Goal: Transaction & Acquisition: Purchase product/service

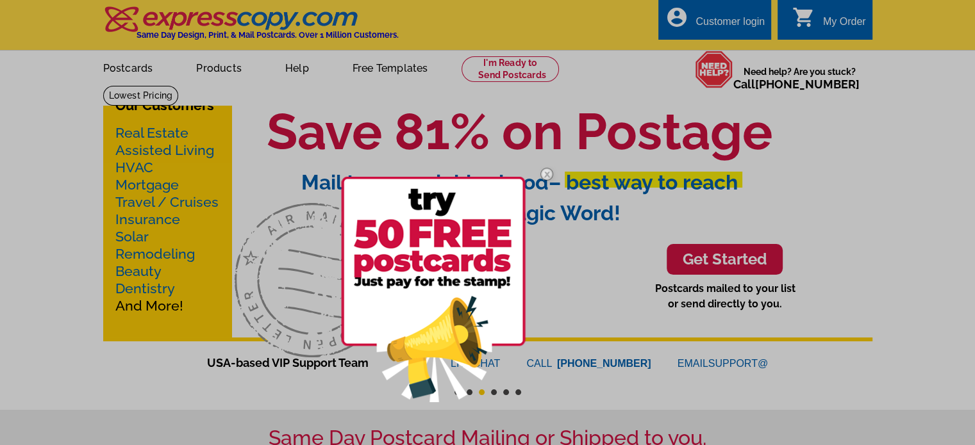
click at [124, 67] on div at bounding box center [487, 222] width 975 height 445
click at [128, 135] on div at bounding box center [487, 222] width 975 height 445
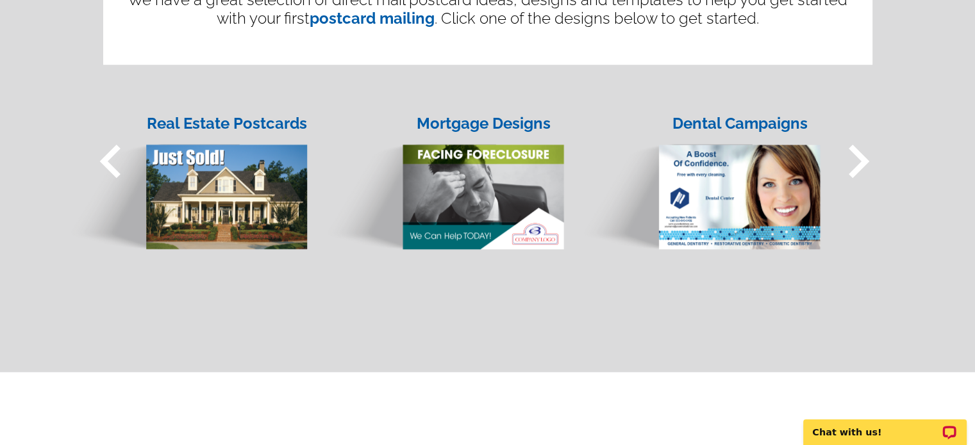
scroll to position [1089, 0]
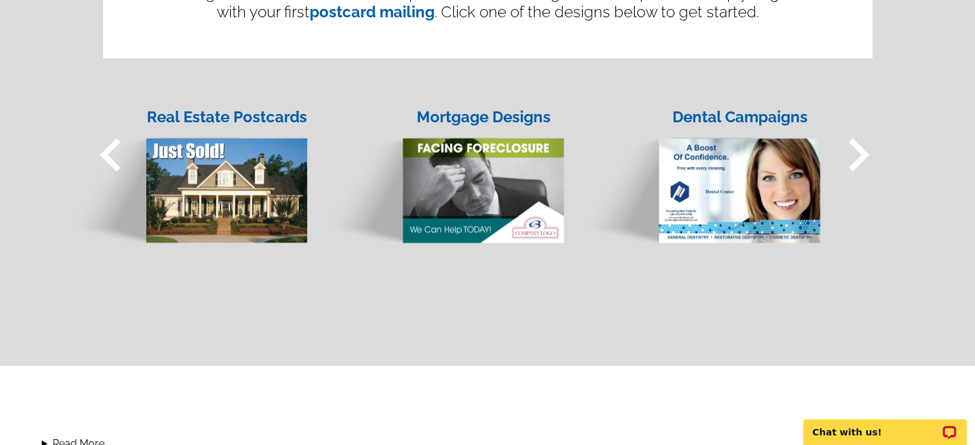
click at [211, 151] on img at bounding box center [186, 178] width 244 height 131
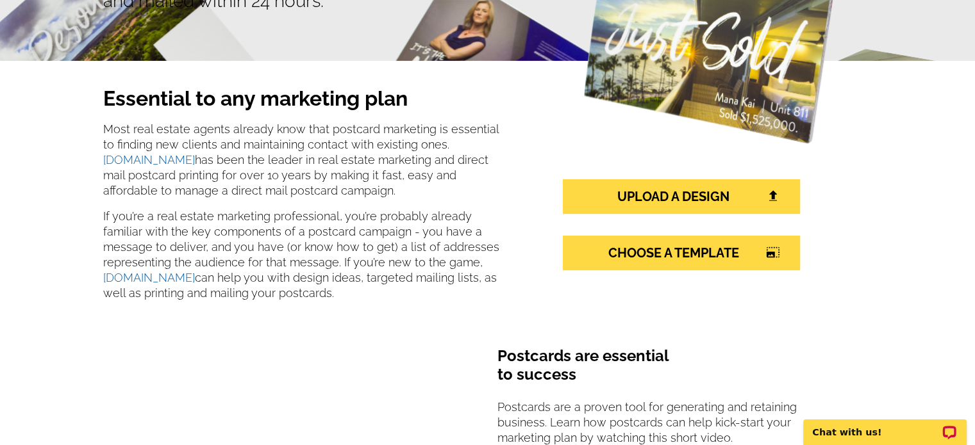
scroll to position [192, 0]
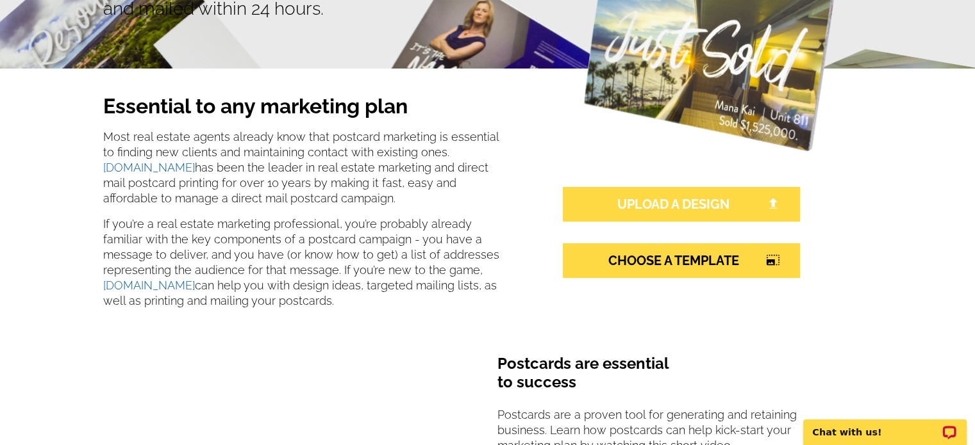
click at [656, 199] on link "UPLOAD A DESIGN" at bounding box center [681, 204] width 237 height 35
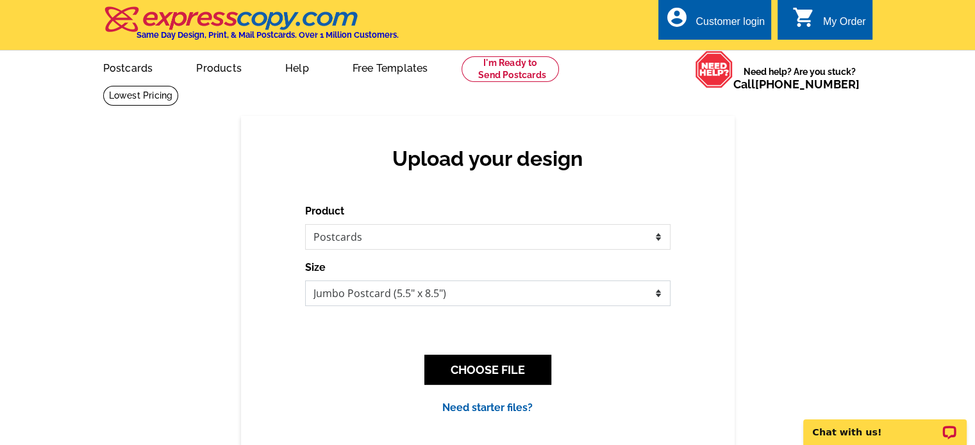
click at [525, 290] on select "Jumbo Postcard (5.5" x 8.5") Regular Postcard (4.25" x 5.6") Panoramic Postcard…" at bounding box center [487, 294] width 365 height 26
select select "1"
click at [305, 281] on select "Jumbo Postcard (5.5" x 8.5") Regular Postcard (4.25" x 5.6") Panoramic Postcard…" at bounding box center [487, 294] width 365 height 26
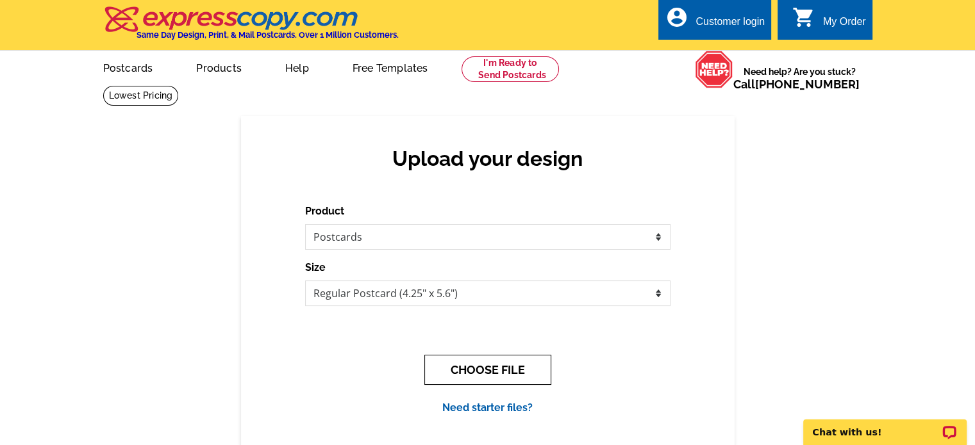
click at [492, 368] on button "CHOOSE FILE" at bounding box center [487, 370] width 127 height 30
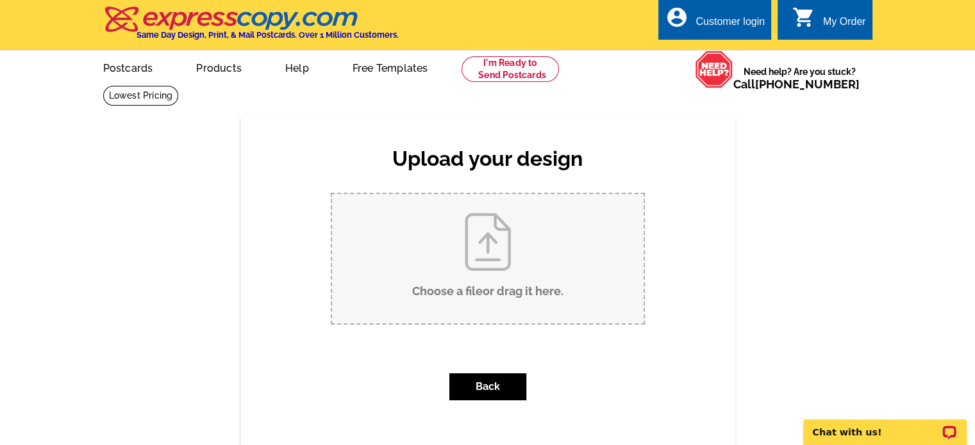
click at [497, 261] on input "Choose a file or drag it here ." at bounding box center [487, 258] width 311 height 129
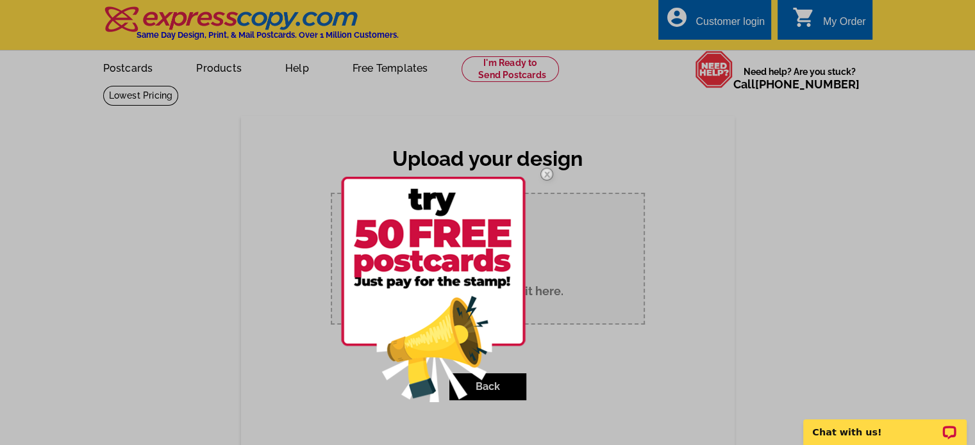
click at [576, 256] on div at bounding box center [487, 222] width 975 height 445
click at [588, 254] on div at bounding box center [487, 222] width 975 height 445
click at [548, 174] on img at bounding box center [546, 174] width 37 height 37
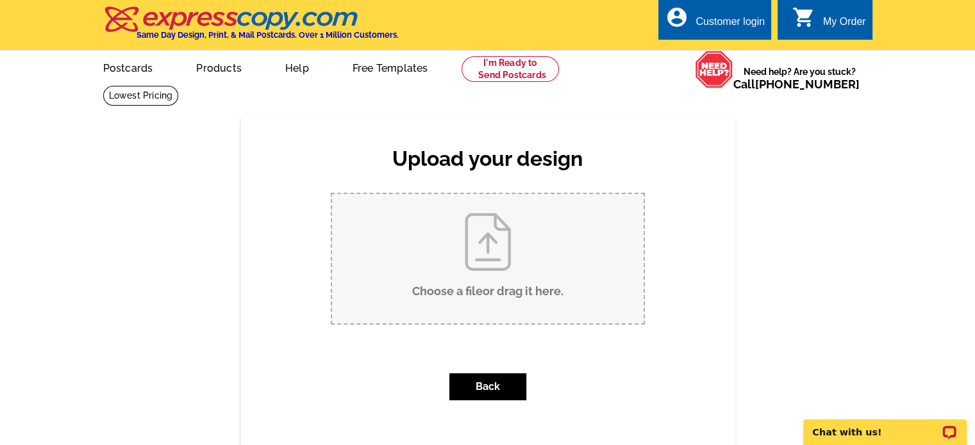
click at [482, 243] on input "Choose a file or drag it here ." at bounding box center [487, 258] width 311 height 129
type input "C:\fakepath\fsbo postcard back.doc"
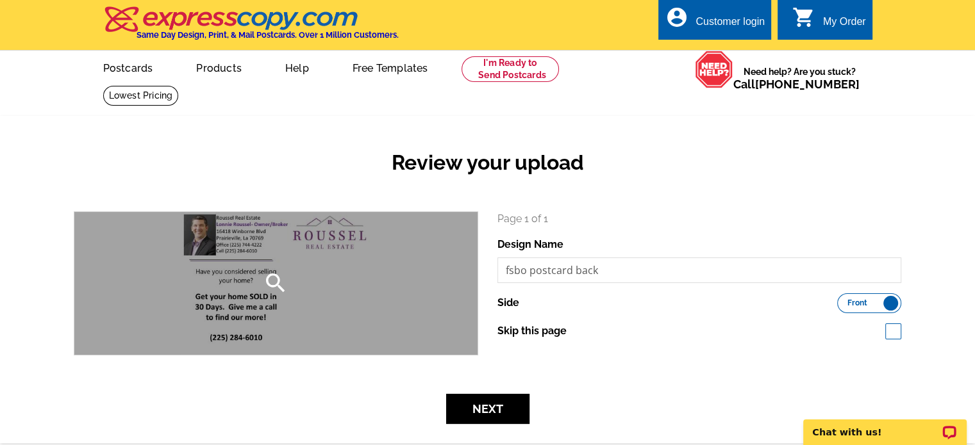
click at [272, 282] on icon "search" at bounding box center [276, 283] width 26 height 26
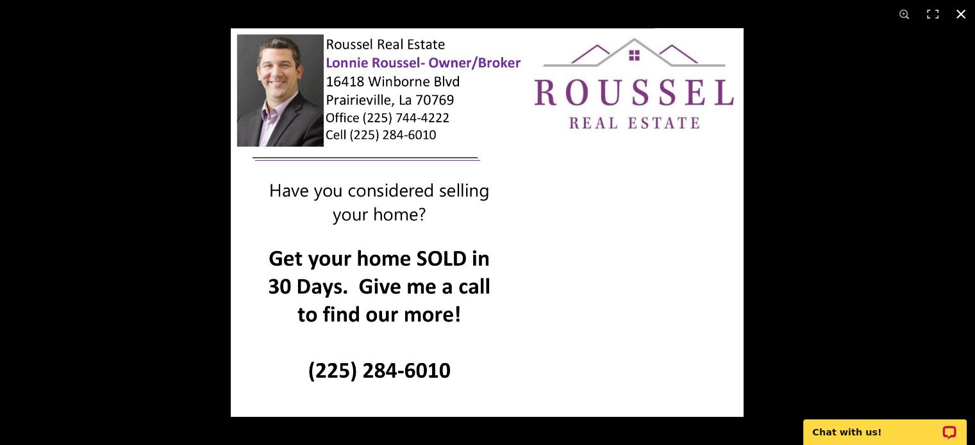
click at [957, 13] on button at bounding box center [960, 14] width 28 height 28
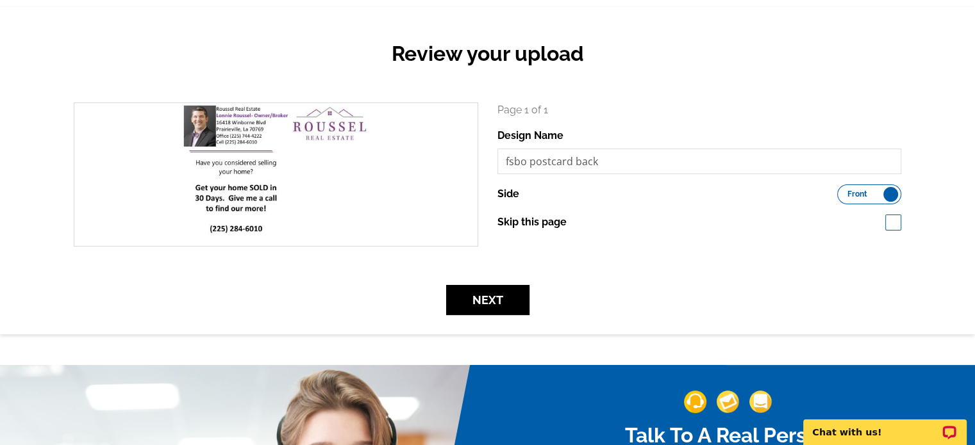
scroll to position [128, 0]
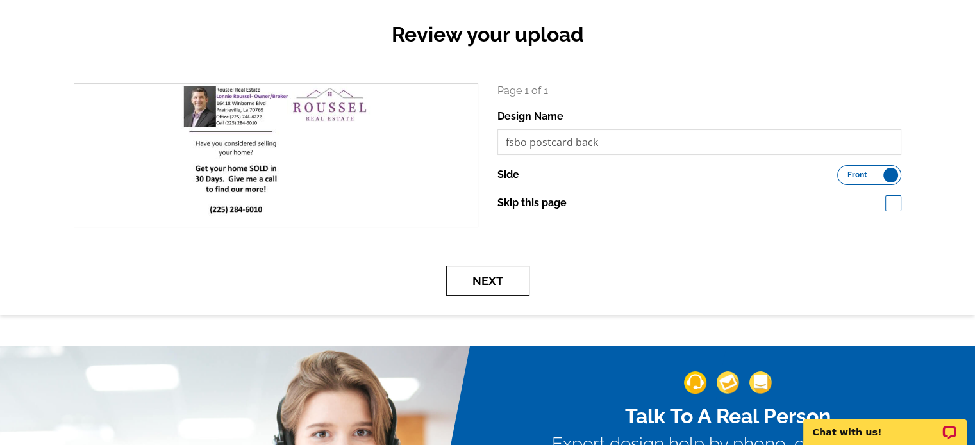
click at [500, 281] on button "Next" at bounding box center [487, 281] width 83 height 30
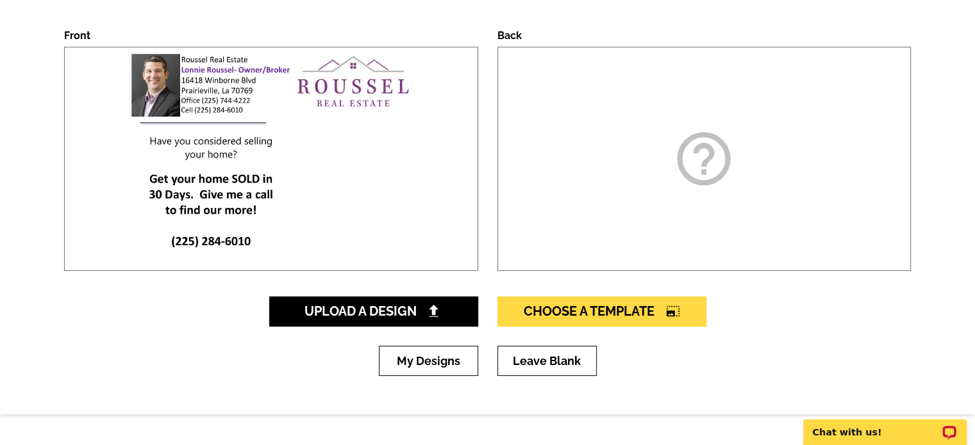
scroll to position [192, 0]
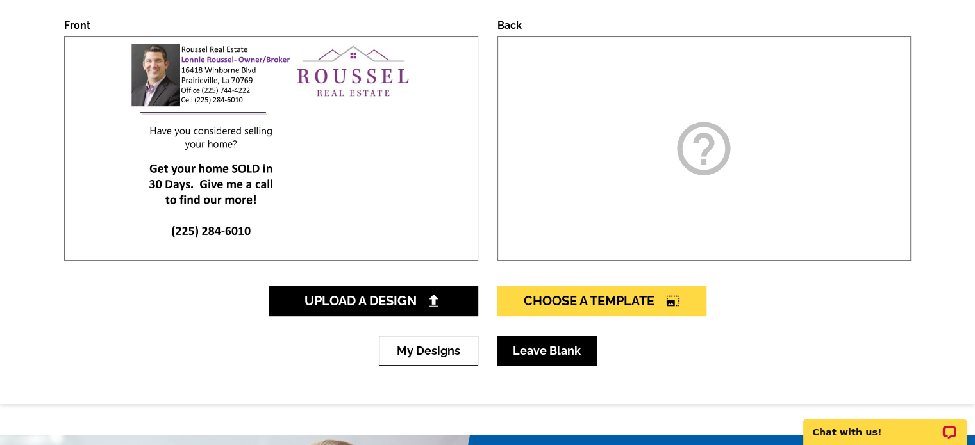
click at [543, 348] on link "Leave Blank" at bounding box center [546, 351] width 99 height 30
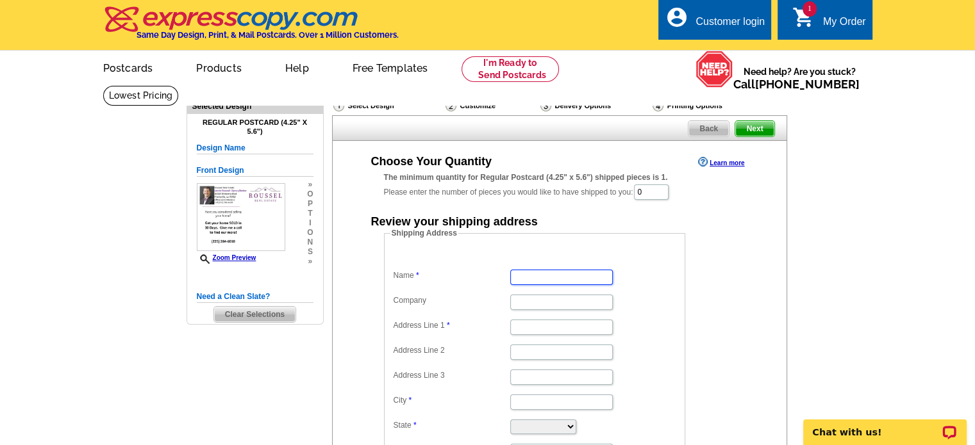
click at [566, 279] on input "Name" at bounding box center [561, 277] width 103 height 15
type input "Lonnie J Roussel"
type input "16418 Winborne Blvd"
type input "Prairieville"
type input "[GEOGRAPHIC_DATA]"
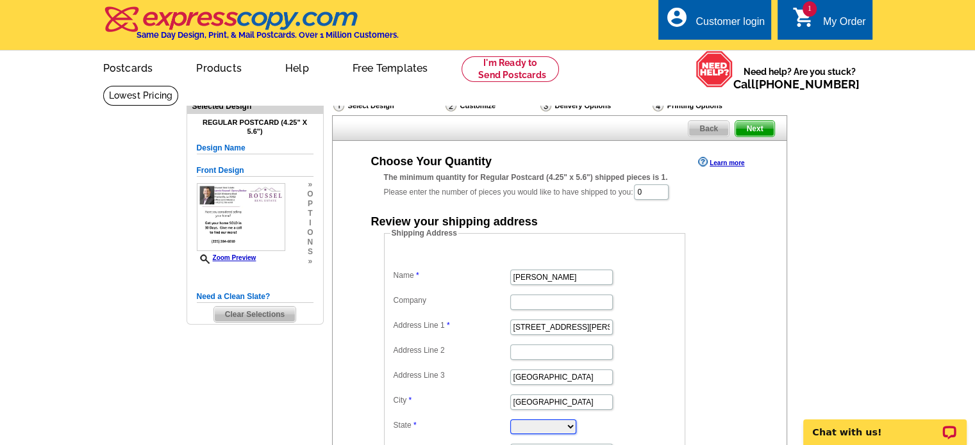
select select "LA"
type input "70769"
click at [542, 276] on input "Lonnie J Roussel" at bounding box center [561, 277] width 103 height 15
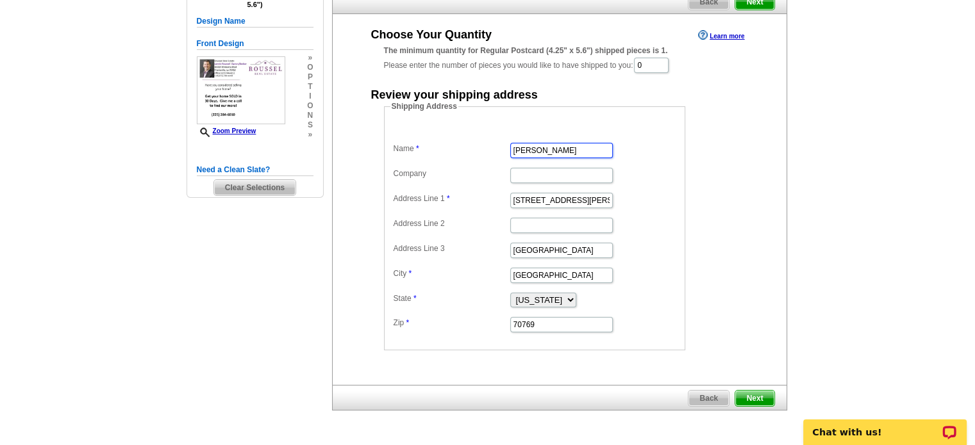
scroll to position [128, 0]
type input "Lonnie Roussel"
drag, startPoint x: 550, startPoint y: 249, endPoint x: 505, endPoint y: 256, distance: 46.0
click at [505, 255] on dd "[GEOGRAPHIC_DATA]" at bounding box center [534, 248] width 288 height 20
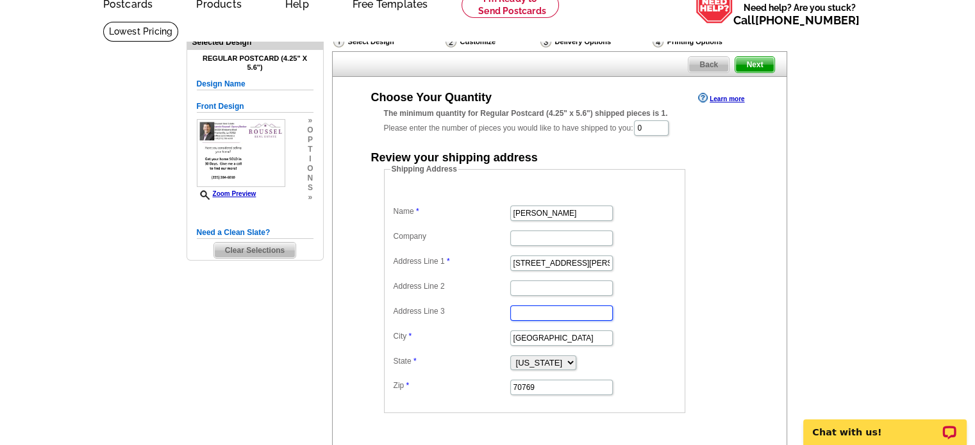
scroll to position [0, 0]
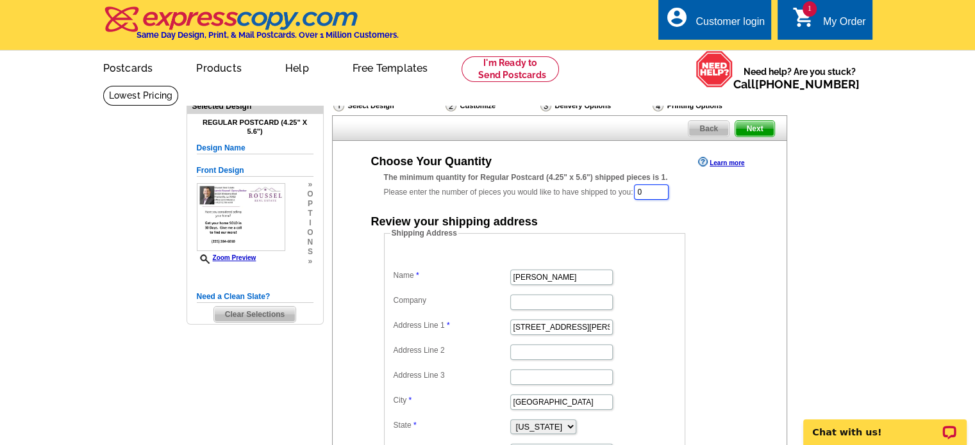
drag, startPoint x: 654, startPoint y: 192, endPoint x: 638, endPoint y: 194, distance: 16.2
click at [638, 194] on div "The minimum quantity for Regular Postcard (4.25" x 5.6") shipped pieces is 1. P…" at bounding box center [559, 186] width 351 height 29
type input "50"
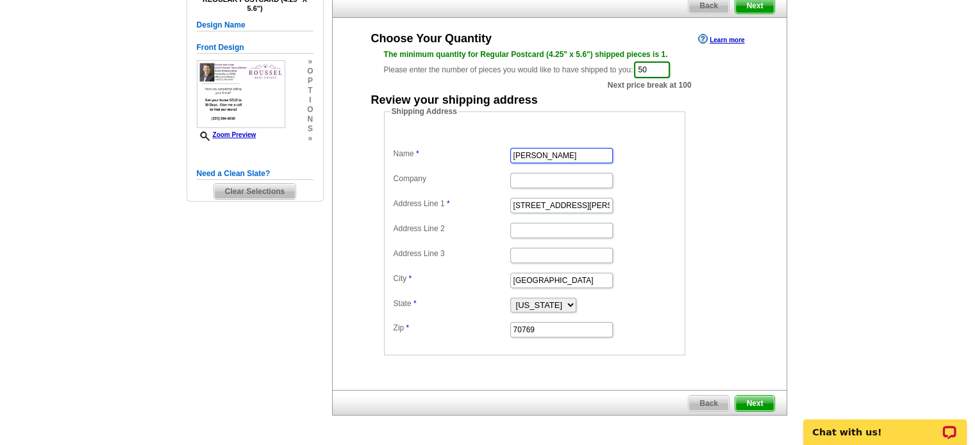
scroll to position [128, 0]
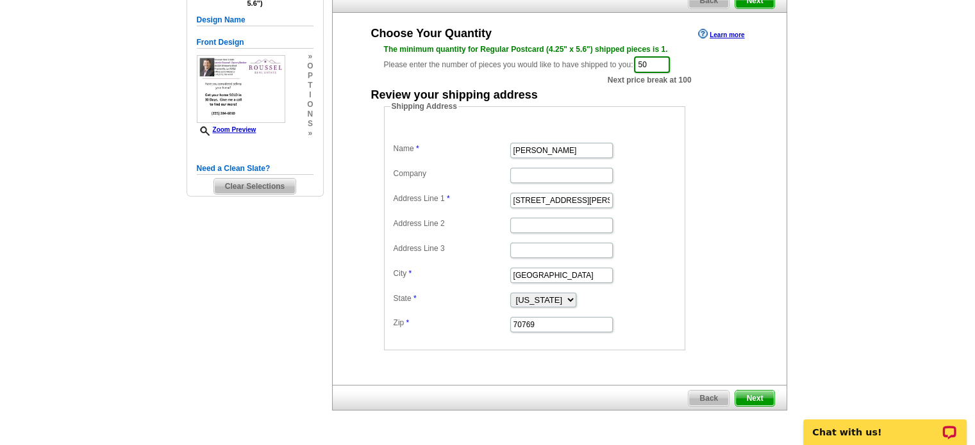
click at [752, 393] on span "Next" at bounding box center [754, 398] width 38 height 15
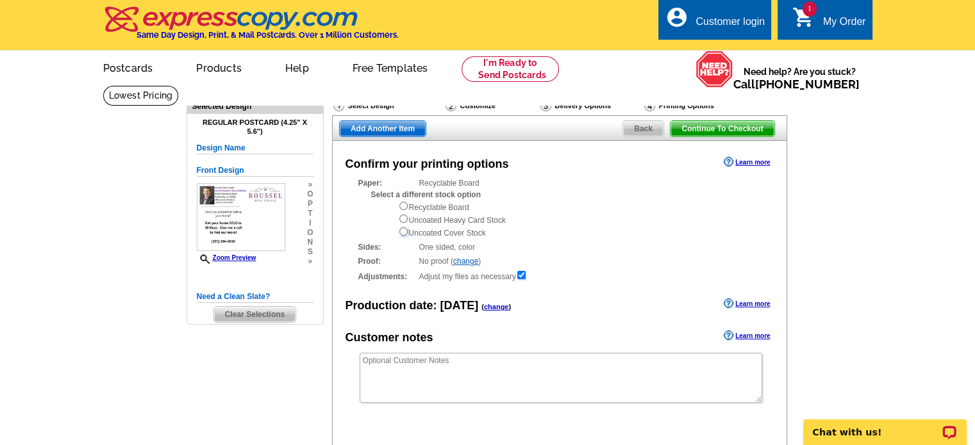
click at [402, 233] on input "radio" at bounding box center [403, 231] width 8 height 8
radio input "true"
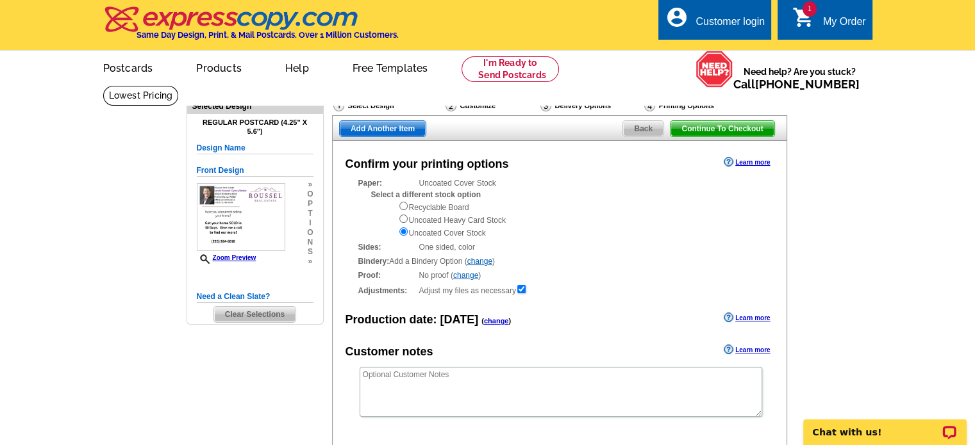
scroll to position [64, 0]
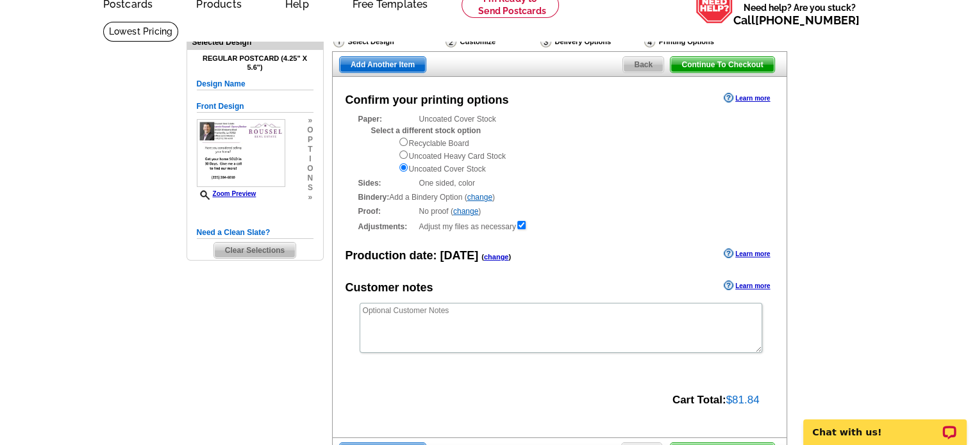
click at [462, 214] on link "change" at bounding box center [465, 211] width 25 height 9
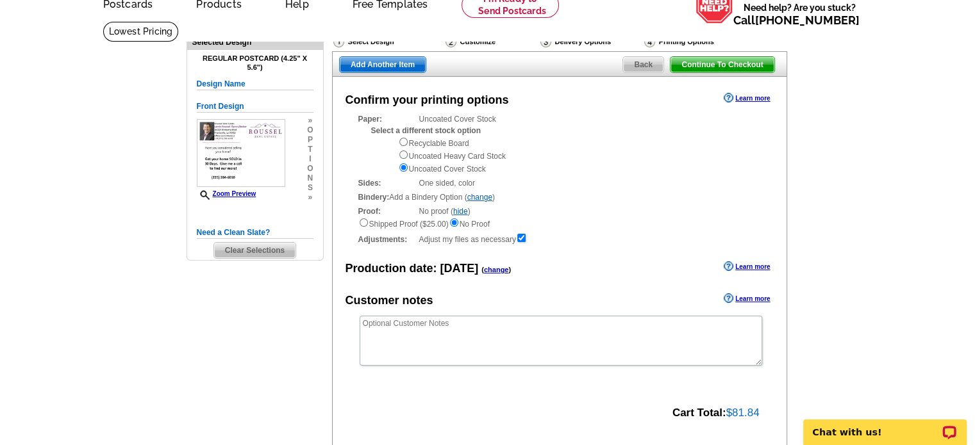
click at [462, 214] on link "hide" at bounding box center [460, 211] width 15 height 9
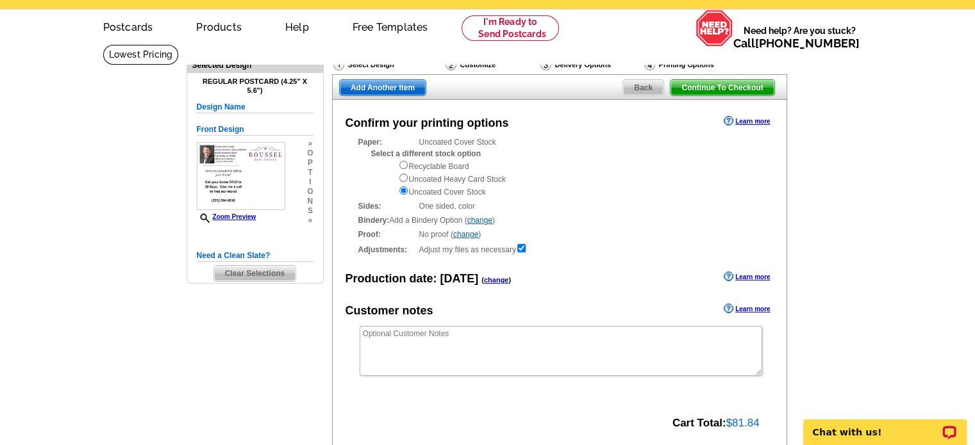
scroll to position [128, 0]
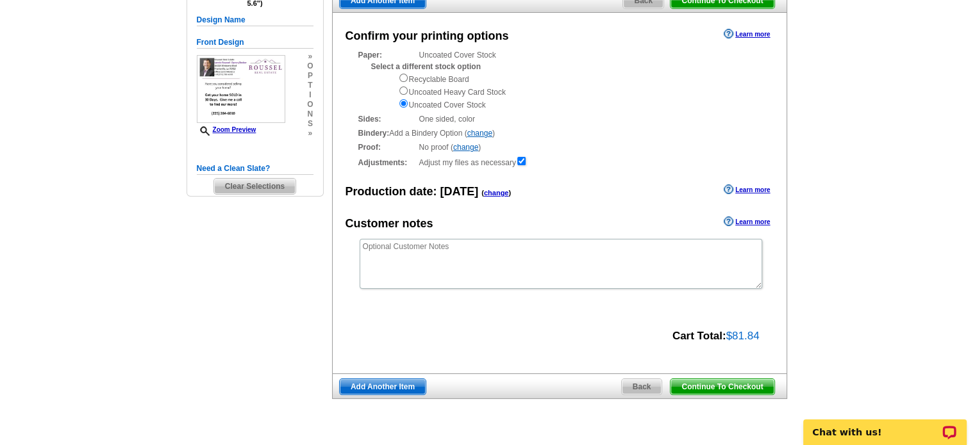
click at [722, 387] on span "Continue To Checkout" at bounding box center [721, 386] width 103 height 15
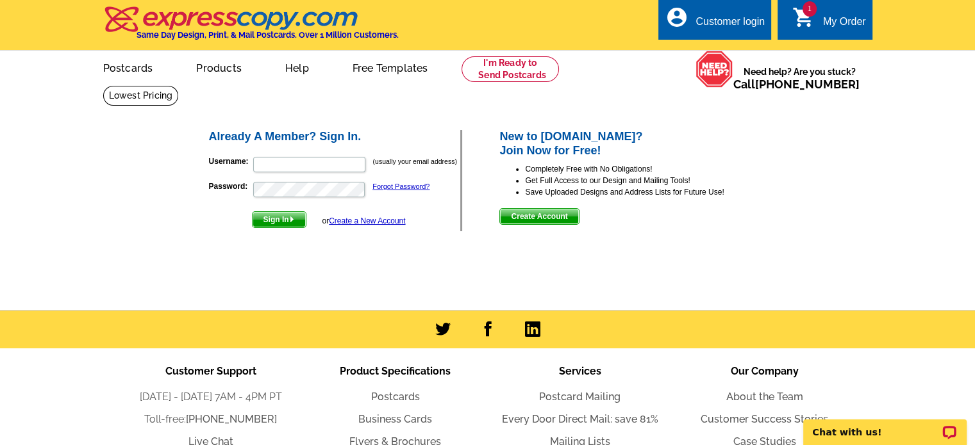
click at [386, 219] on link "Create a New Account" at bounding box center [367, 221] width 76 height 9
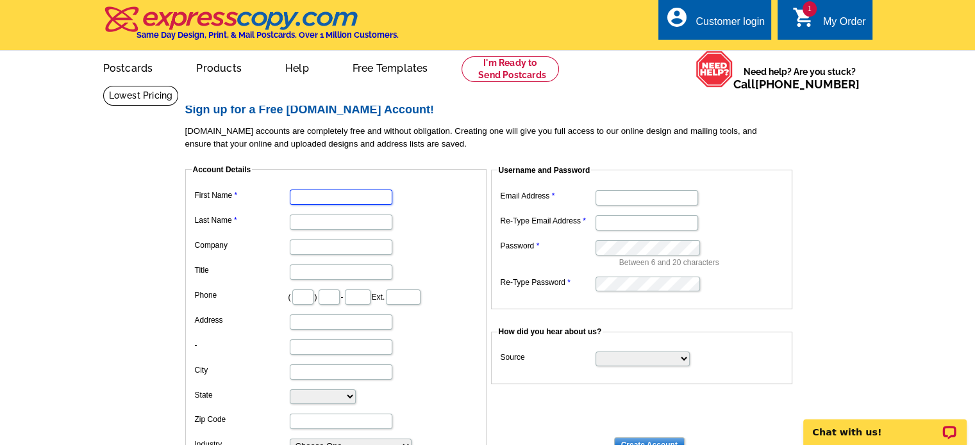
click at [359, 199] on input "First Name" at bounding box center [341, 197] width 103 height 15
type input "[PERSON_NAME]"
type input "225"
type input "284"
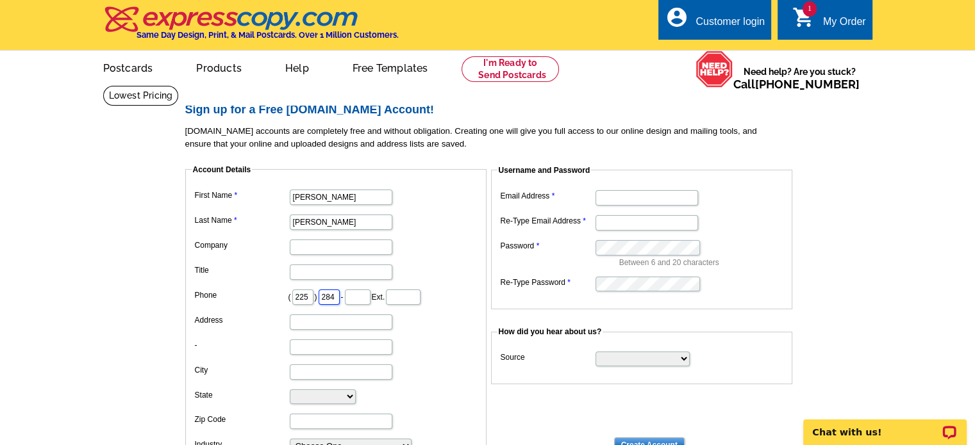
type input "6010"
type input "[STREET_ADDRESS][PERSON_NAME]"
type input "Prairieville"
select select "LA"
type input "70769"
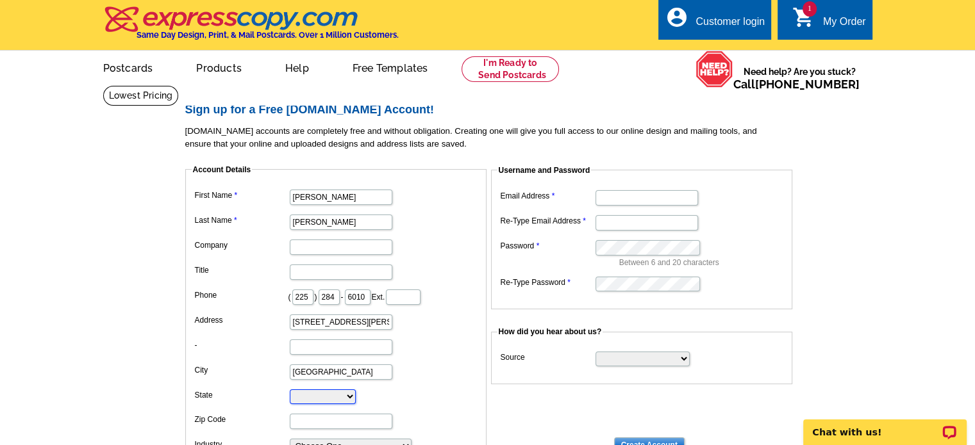
type input "lonnie@225homesales.com"
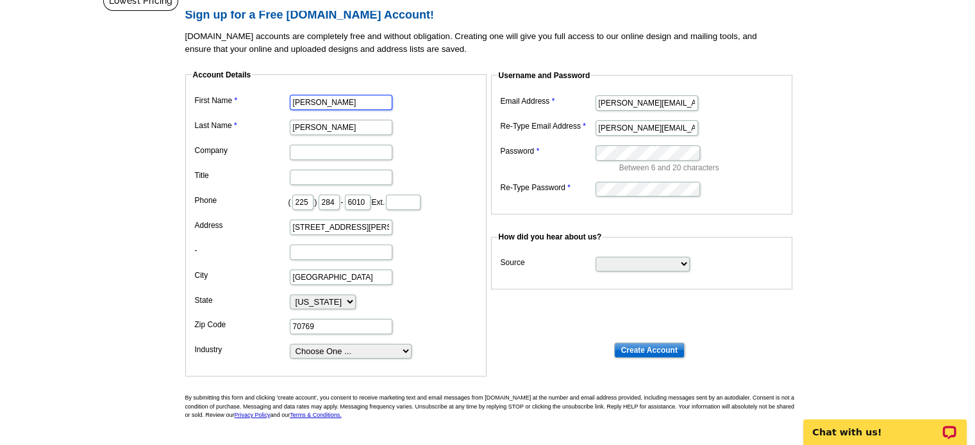
scroll to position [128, 0]
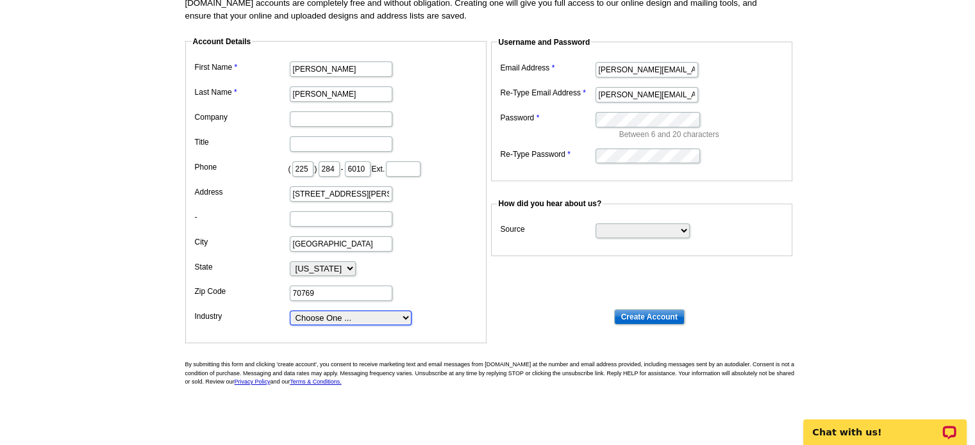
click at [348, 315] on select "Choose One ... Residential Real Estate Accounting Agriculture Architecture Arts…" at bounding box center [351, 318] width 122 height 15
select select "3"
click at [290, 311] on select "Choose One ... Residential Real Estate Accounting Agriculture Architecture Arts…" at bounding box center [351, 318] width 122 height 15
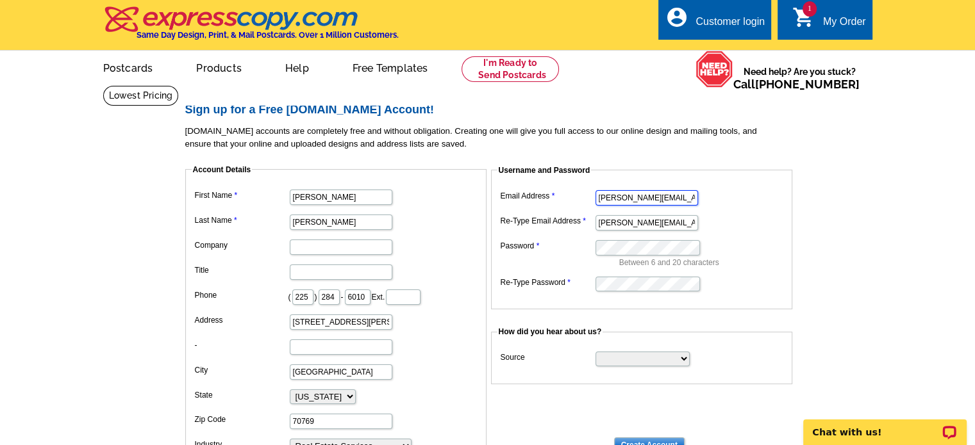
click at [618, 201] on input "lonnie@225homesales.com" at bounding box center [646, 197] width 103 height 15
type input "[EMAIL_ADDRESS][DOMAIN_NAME]"
click at [648, 224] on input "lonnie@225homesales.com" at bounding box center [646, 222] width 103 height 15
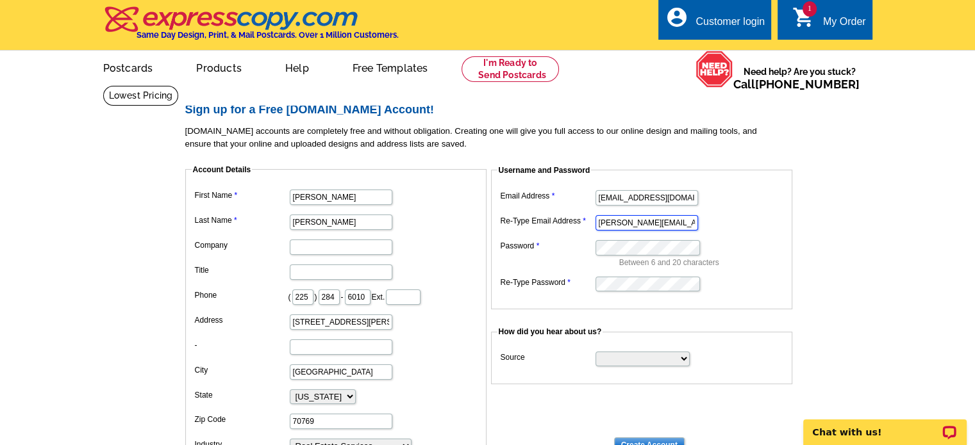
click at [648, 224] on input "lonnie@225homesales.com" at bounding box center [646, 222] width 103 height 15
type input "[EMAIL_ADDRESS][DOMAIN_NAME]"
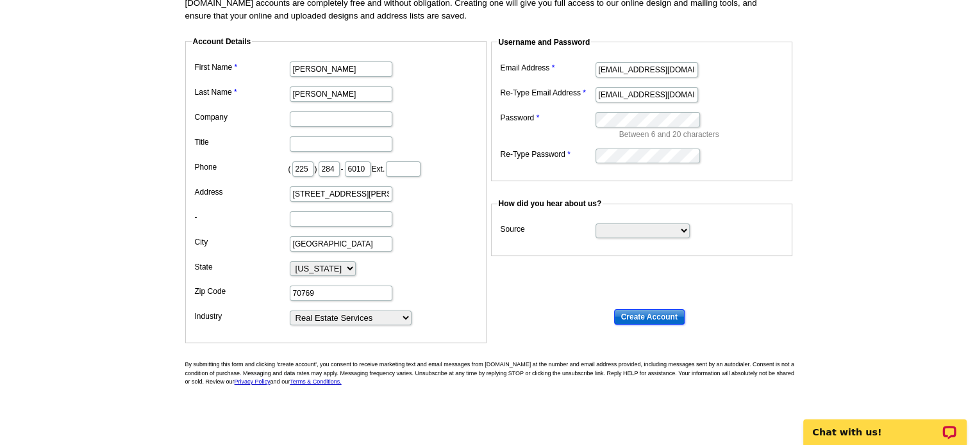
click at [642, 318] on input "Create Account" at bounding box center [649, 316] width 70 height 15
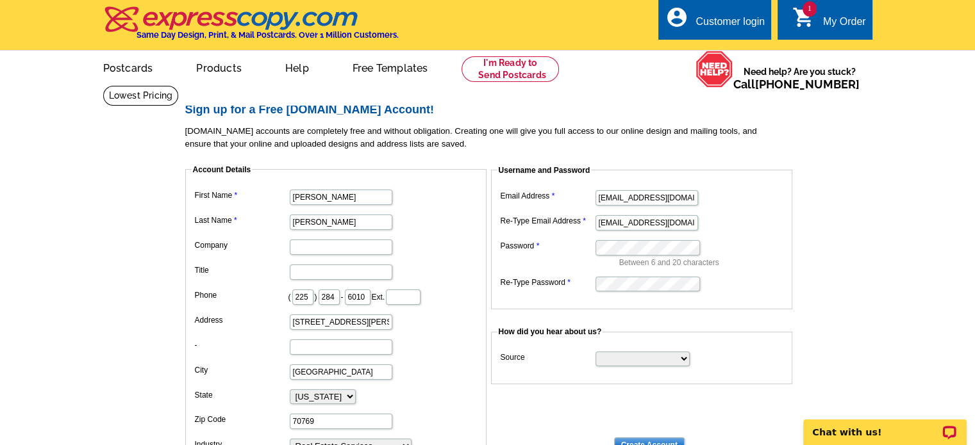
click at [800, 19] on icon "shopping_cart" at bounding box center [803, 17] width 23 height 23
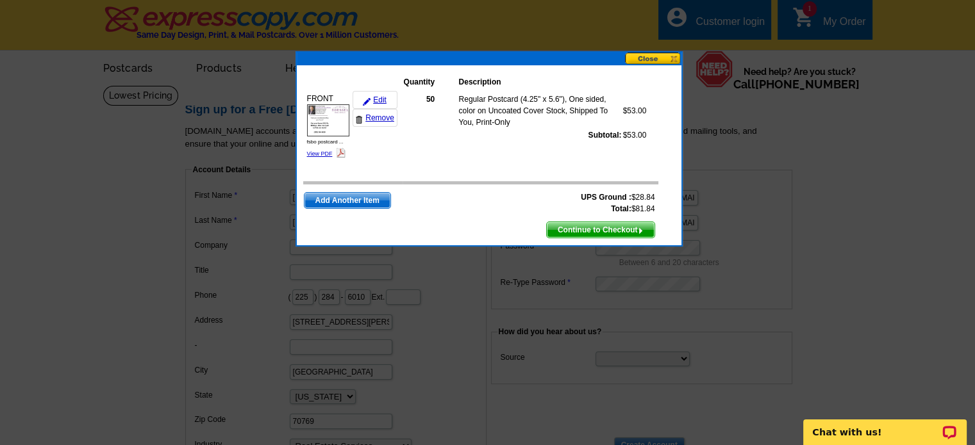
click at [586, 225] on span "Continue to Checkout" at bounding box center [601, 229] width 108 height 15
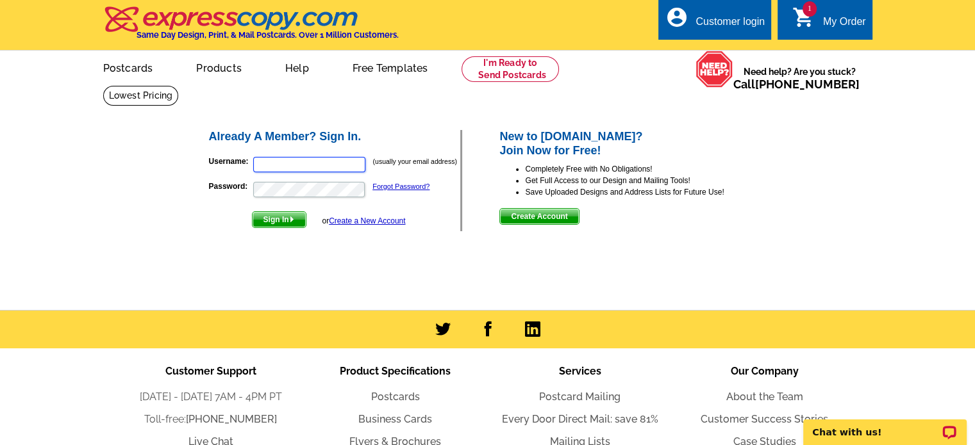
click at [313, 161] on input "Username:" at bounding box center [309, 164] width 112 height 15
type input "[EMAIL_ADDRESS][DOMAIN_NAME]"
click at [274, 216] on span "Sign In" at bounding box center [278, 219] width 53 height 15
